Goal: Find specific page/section: Find specific page/section

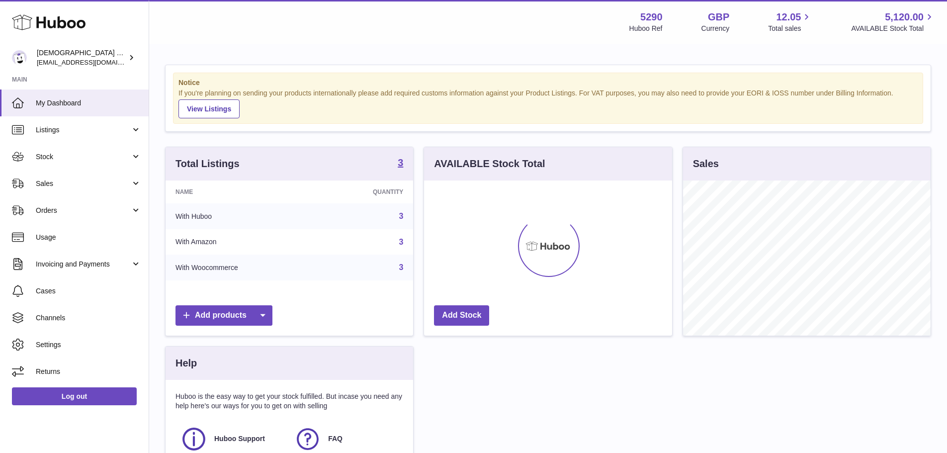
scroll to position [155, 248]
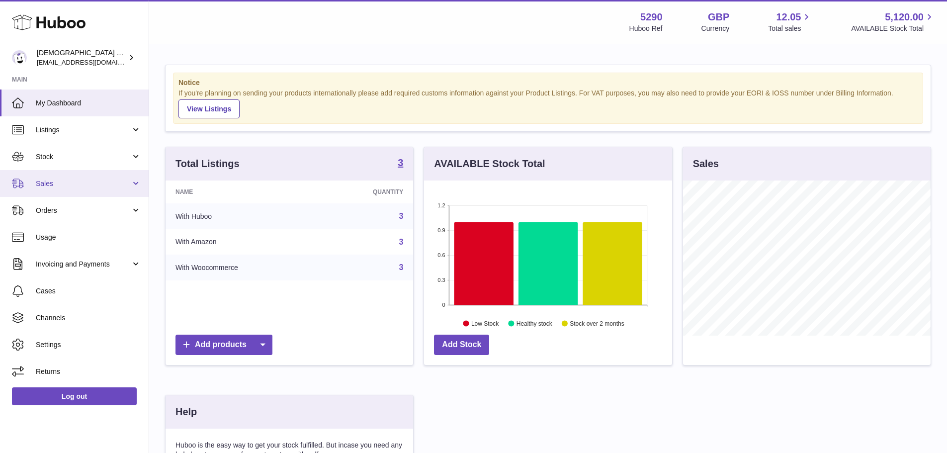
click at [50, 190] on link "Sales" at bounding box center [74, 183] width 149 height 27
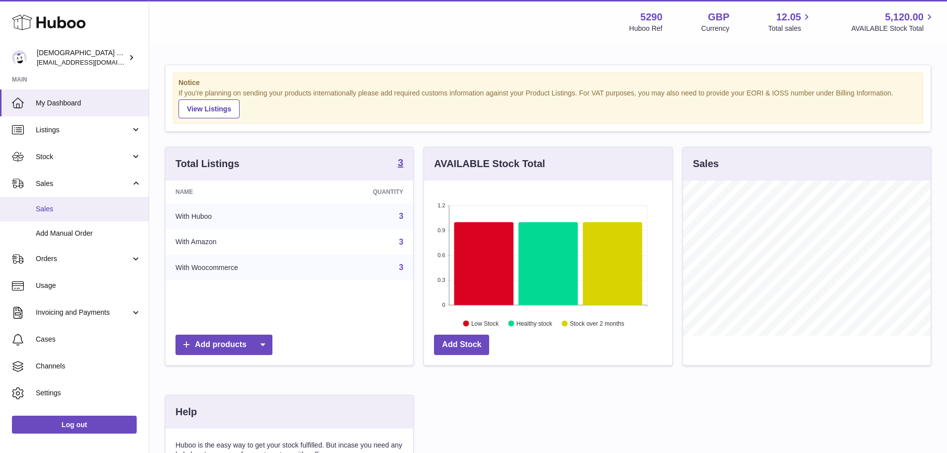
click at [52, 210] on span "Sales" at bounding box center [88, 208] width 105 height 9
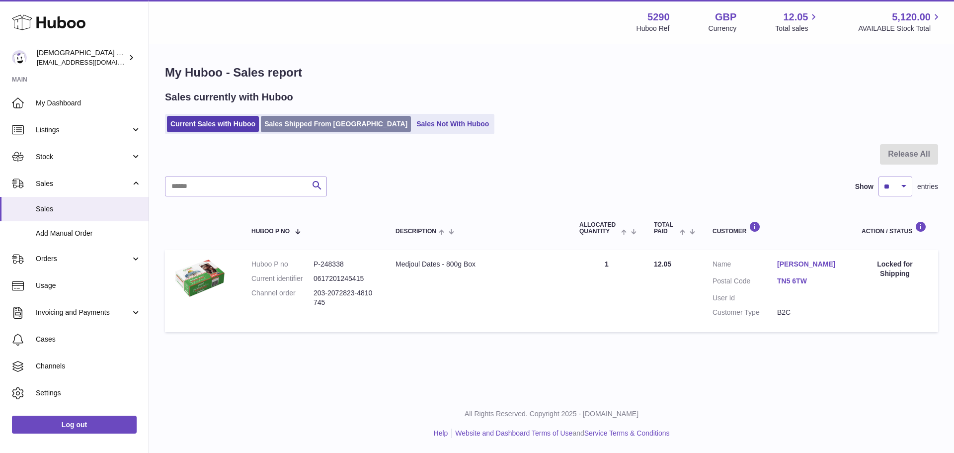
click at [276, 121] on link "Sales Shipped From [GEOGRAPHIC_DATA]" at bounding box center [336, 124] width 150 height 16
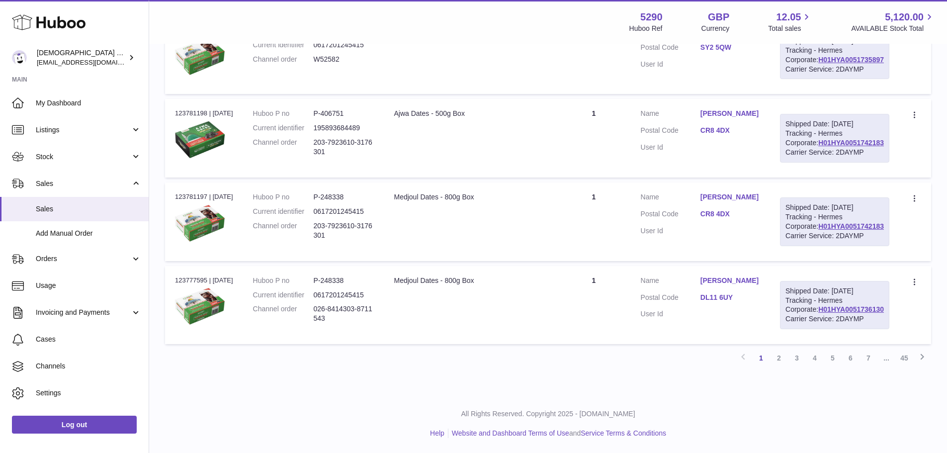
scroll to position [745, 0]
